Goal: Task Accomplishment & Management: Complete application form

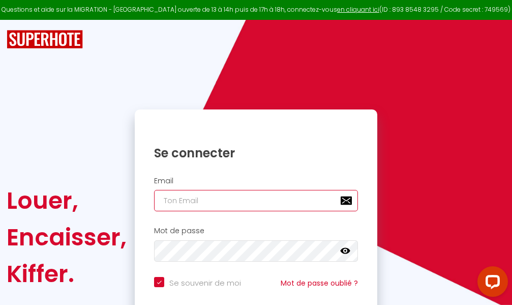
click at [256, 200] on input "email" at bounding box center [256, 200] width 204 height 21
type input "m"
checkbox input "true"
type input "ma"
checkbox input "true"
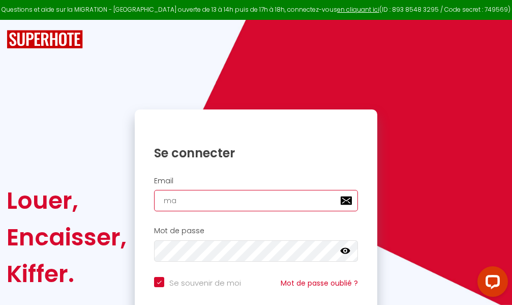
type input "mar"
checkbox input "true"
type input "marc"
checkbox input "true"
type input "marcd"
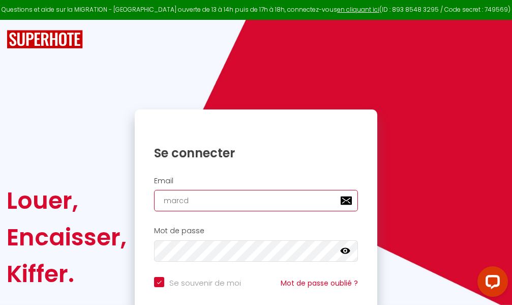
checkbox input "true"
type input "marcdp"
checkbox input "true"
type input "marcdpo"
checkbox input "true"
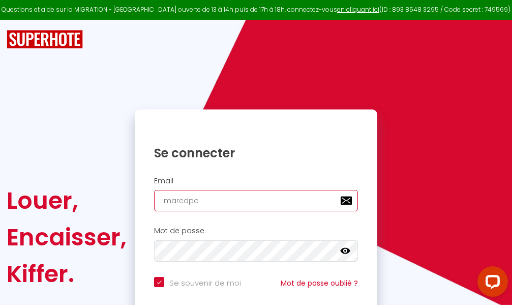
type input "marcdpoz"
checkbox input "true"
type input "marcdpoz."
checkbox input "true"
type input "marcdpoz.l"
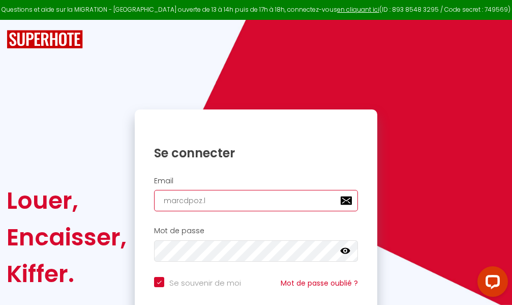
checkbox input "true"
type input "marcdpoz.lo"
checkbox input "true"
type input "marcdpoz.loc"
checkbox input "true"
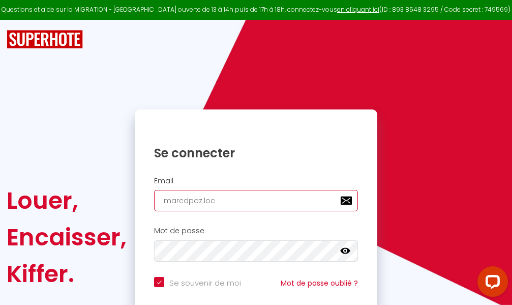
type input "marcdpoz.loca"
checkbox input "true"
type input "marcdpoz.locat"
checkbox input "true"
type input "marcdpoz.locati"
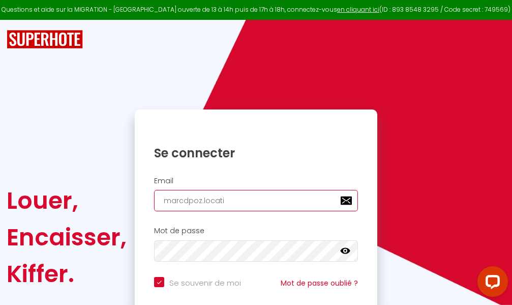
checkbox input "true"
type input "marcdpoz.locatio"
checkbox input "true"
type input "marcdpoz.location"
checkbox input "true"
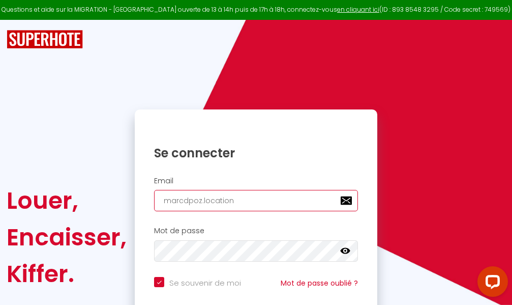
type input "marcdpoz.location@"
checkbox input "true"
type input "marcdpoz.location@g"
checkbox input "true"
type input "marcdpoz.location@gm"
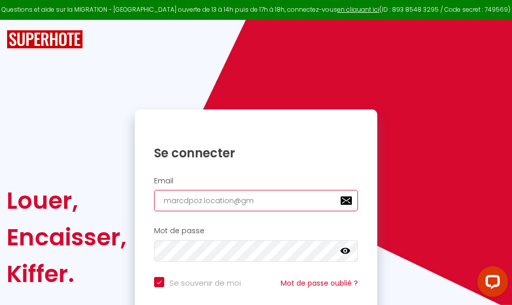
checkbox input "true"
type input "marcdpoz.location@gma"
checkbox input "true"
type input "marcdpoz.location@gmai"
checkbox input "true"
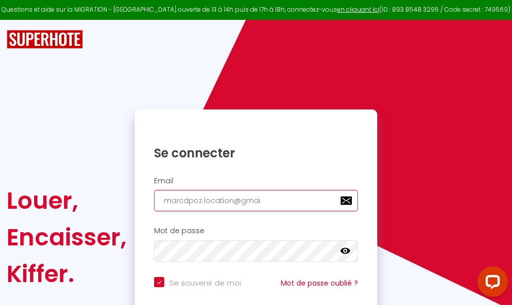
type input "[EMAIL_ADDRESS]"
checkbox input "true"
type input "[EMAIL_ADDRESS]."
checkbox input "true"
type input "marcdpoz.location@gmail.c"
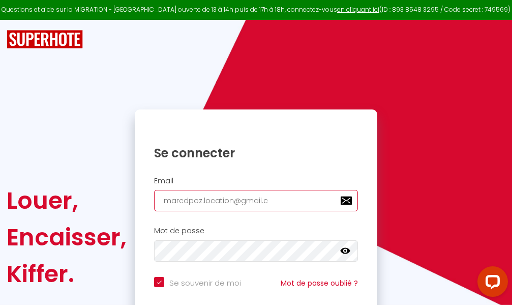
checkbox input "true"
type input "[EMAIL_ADDRESS][DOMAIN_NAME]"
checkbox input "true"
type input "[EMAIL_ADDRESS][DOMAIN_NAME]"
checkbox input "true"
